Goal: Information Seeking & Learning: Learn about a topic

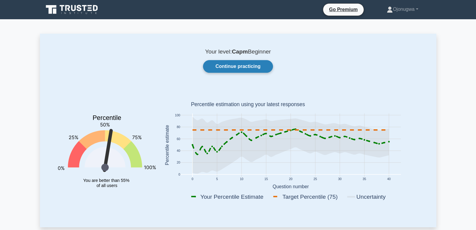
click at [254, 65] on link "Continue practicing" at bounding box center [238, 66] width 70 height 13
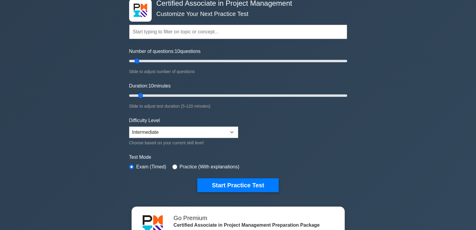
scroll to position [49, 0]
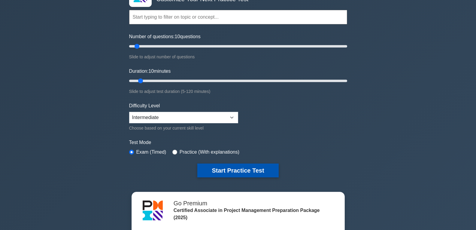
click at [264, 174] on button "Start Practice Test" at bounding box center [237, 170] width 81 height 14
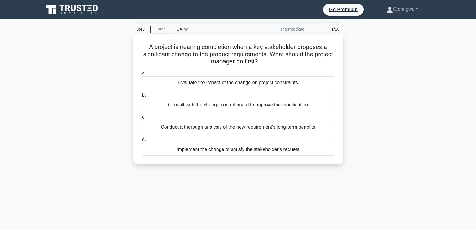
click at [309, 80] on div "Evaluate the impact of the change on project constraints" at bounding box center [238, 82] width 194 height 13
click at [141, 75] on input "a. Evaluate the impact of the change on project constraints" at bounding box center [141, 73] width 0 height 4
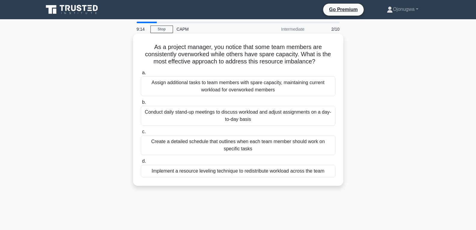
click at [307, 113] on div "Conduct daily stand-up meetings to discuss workload and adjust assignments on a…" at bounding box center [238, 116] width 194 height 20
click at [141, 104] on input "b. Conduct daily stand-up meetings to discuss workload and adjust assignments o…" at bounding box center [141, 102] width 0 height 4
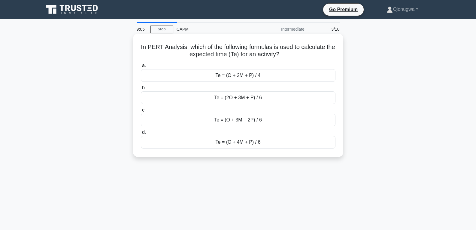
click at [308, 97] on div "Te = (2O + 3M + P) / 6" at bounding box center [238, 97] width 194 height 13
click at [141, 90] on input "b. Te = (2O + 3M + P) / 6" at bounding box center [141, 88] width 0 height 4
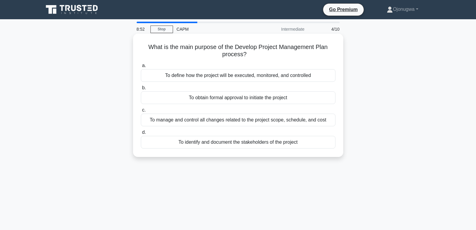
click at [318, 78] on div "To define how the project will be executed, monitored, and controlled" at bounding box center [238, 75] width 194 height 13
click at [141, 68] on input "a. To define how the project will be executed, monitored, and controlled" at bounding box center [141, 66] width 0 height 4
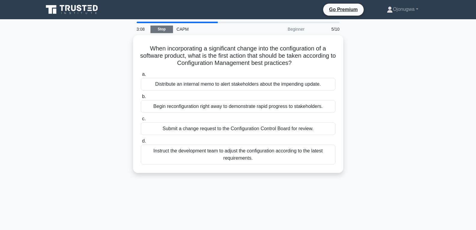
click at [163, 31] on link "Stop" at bounding box center [161, 30] width 23 height 8
